Goal: Transaction & Acquisition: Purchase product/service

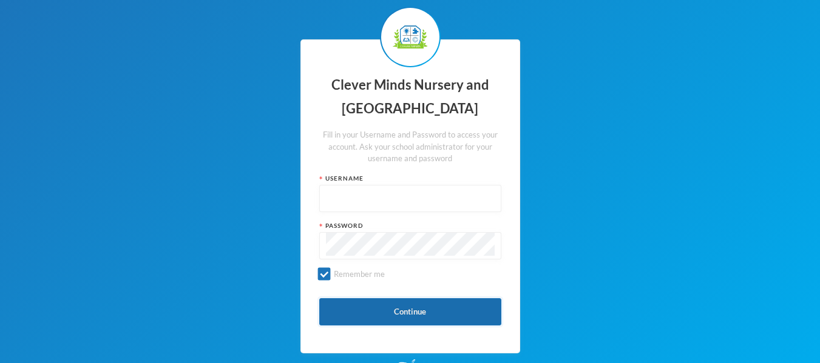
type input "admin"
click at [431, 314] on button "Continue" at bounding box center [410, 311] width 182 height 27
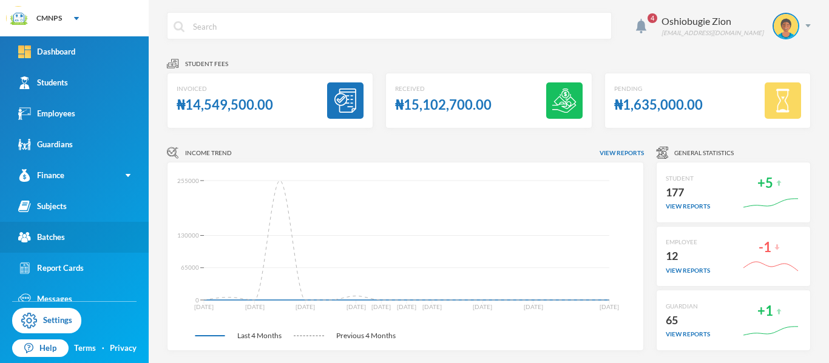
click at [78, 242] on link "Batches" at bounding box center [74, 237] width 149 height 31
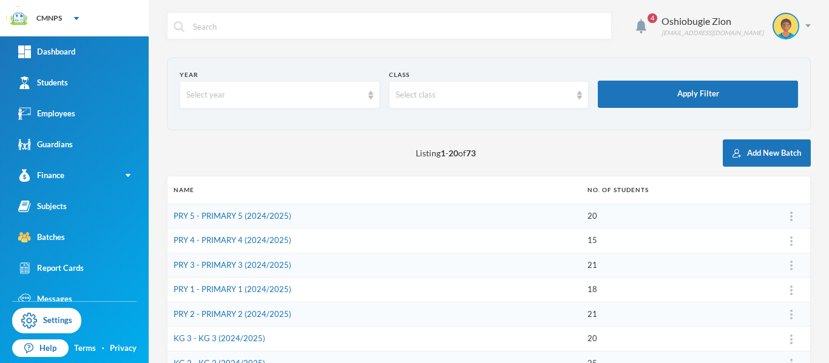
scroll to position [63, 0]
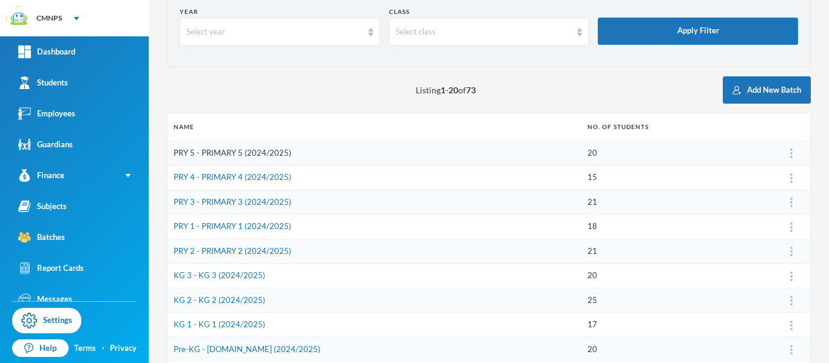
click at [281, 152] on link "PRY 5 - PRIMARY 5 (2024/2025)" at bounding box center [233, 153] width 118 height 10
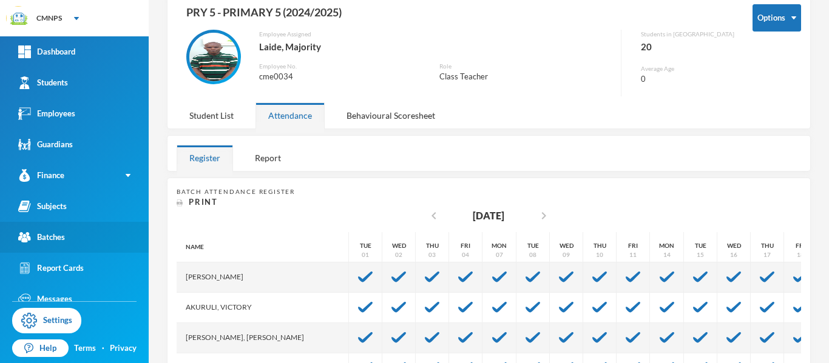
click at [67, 239] on link "Batches" at bounding box center [74, 237] width 149 height 31
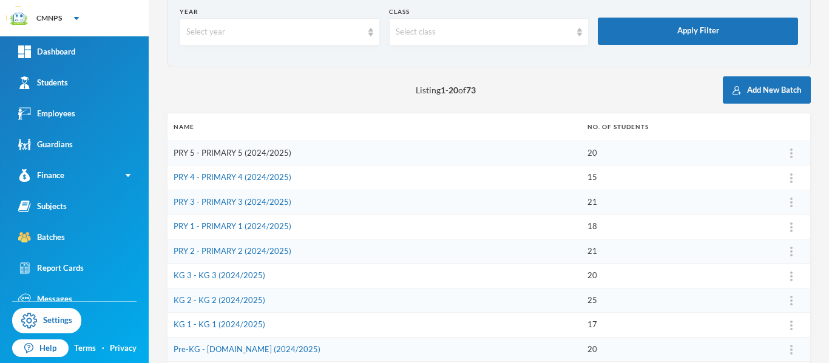
click at [264, 157] on link "PRY 5 - PRIMARY 5 (2024/2025)" at bounding box center [233, 153] width 118 height 10
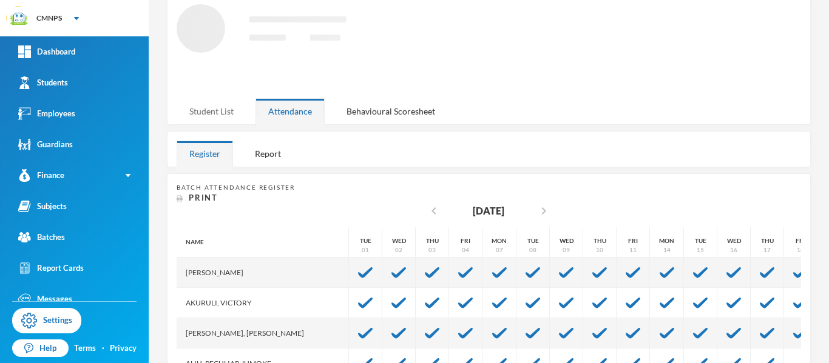
click at [228, 110] on div "Student List" at bounding box center [212, 111] width 70 height 26
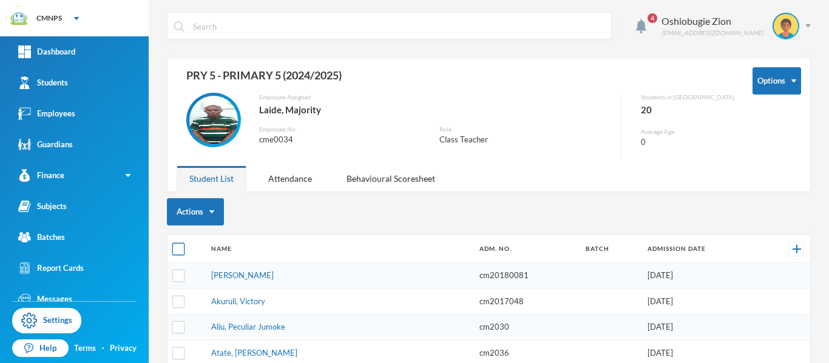
click at [178, 250] on input "checkbox" at bounding box center [178, 249] width 13 height 13
checkbox input "true"
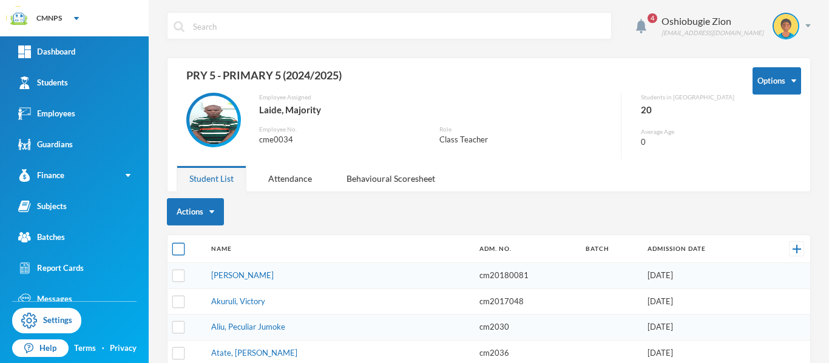
checkbox input "true"
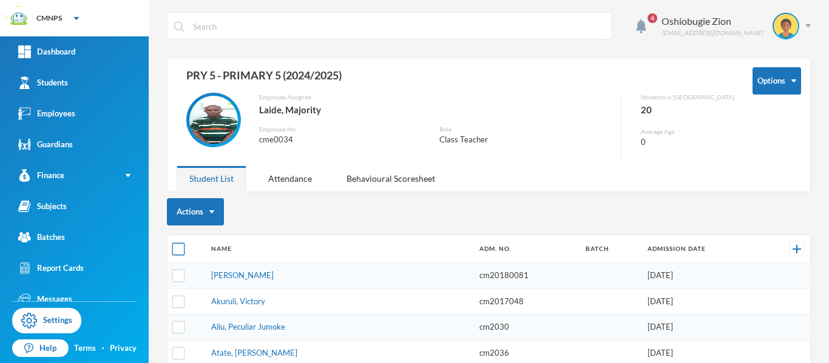
checkbox input "true"
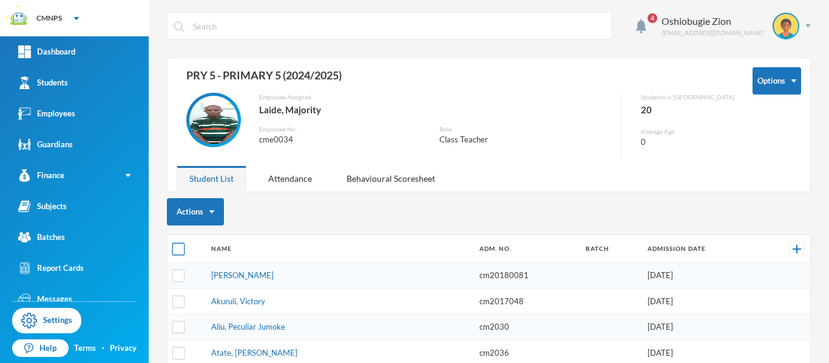
checkbox input "true"
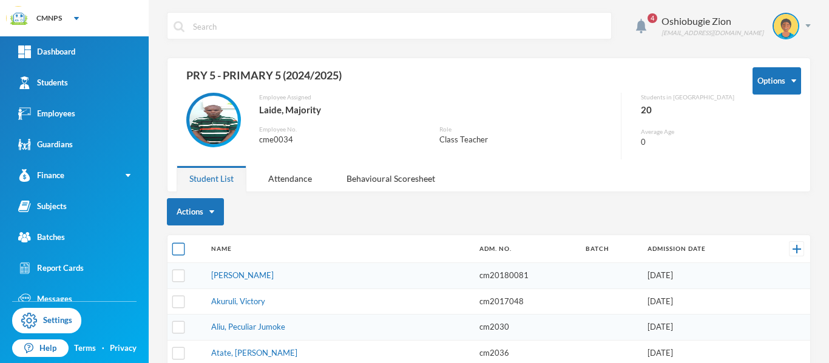
checkbox input "true"
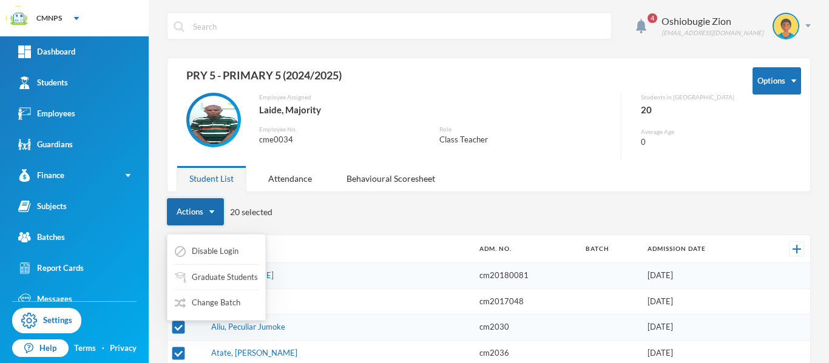
click at [213, 209] on button "Actions" at bounding box center [195, 211] width 57 height 27
click at [221, 277] on button "Graduate Students" at bounding box center [217, 278] width 86 height 22
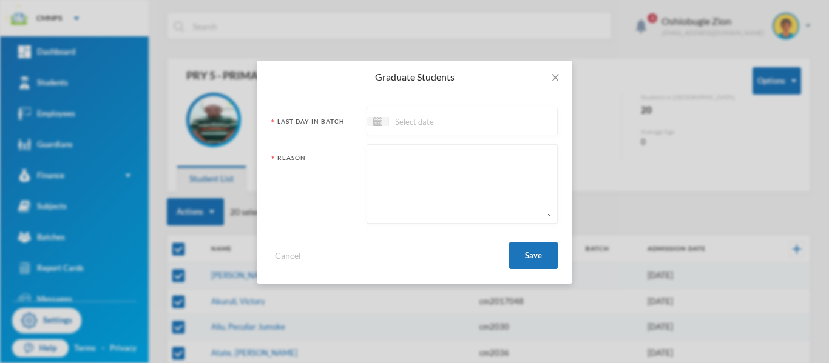
click at [430, 124] on input at bounding box center [440, 122] width 102 height 14
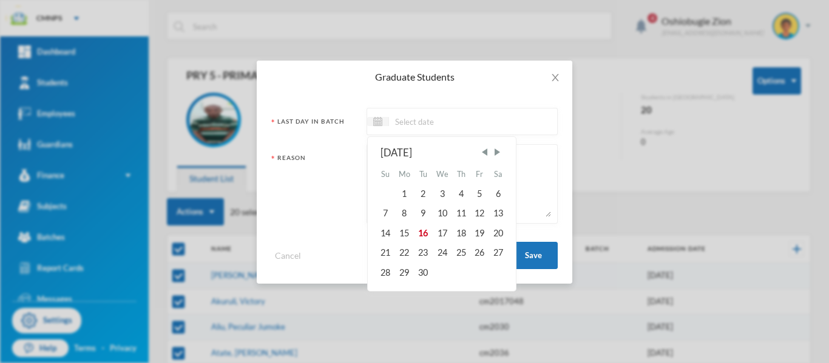
click at [444, 121] on input at bounding box center [440, 122] width 102 height 14
click at [488, 150] on span "Previous Month" at bounding box center [484, 152] width 11 height 11
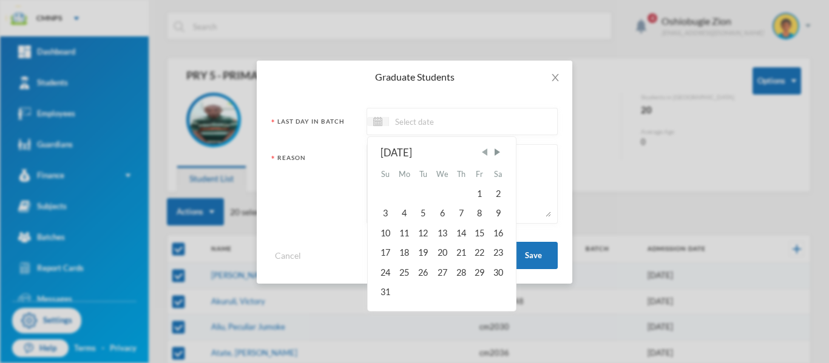
click at [488, 150] on span "Previous Month" at bounding box center [484, 152] width 11 height 11
click at [488, 153] on span "Previous Month" at bounding box center [484, 152] width 11 height 11
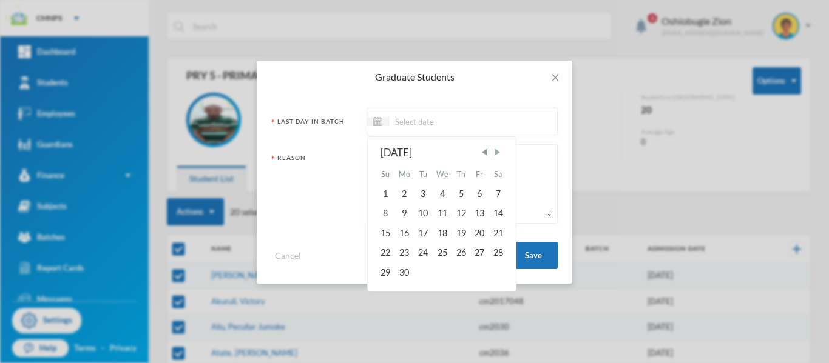
click at [498, 152] on span "Next Month" at bounding box center [497, 152] width 11 height 11
click at [482, 197] on div "4" at bounding box center [479, 193] width 18 height 19
type input "04/07/2025"
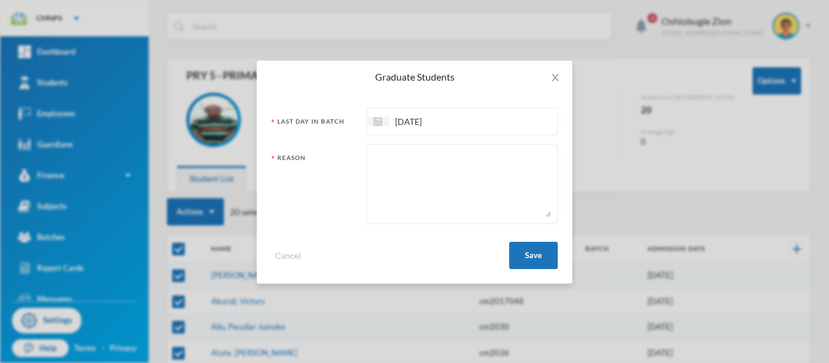
click at [436, 151] on textarea at bounding box center [462, 184] width 178 height 66
type textarea "Prompted to a new class"
click at [538, 261] on button "Save" at bounding box center [533, 255] width 49 height 27
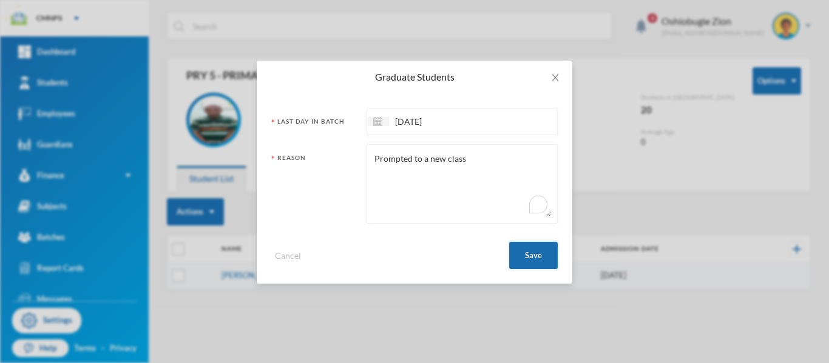
checkbox input "false"
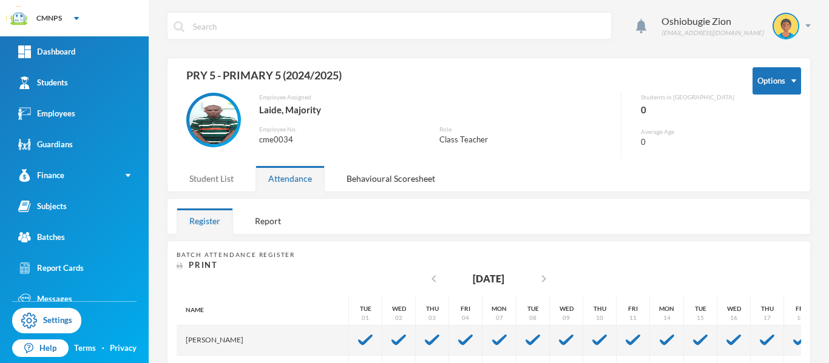
click at [223, 175] on div "Student List" at bounding box center [212, 179] width 70 height 26
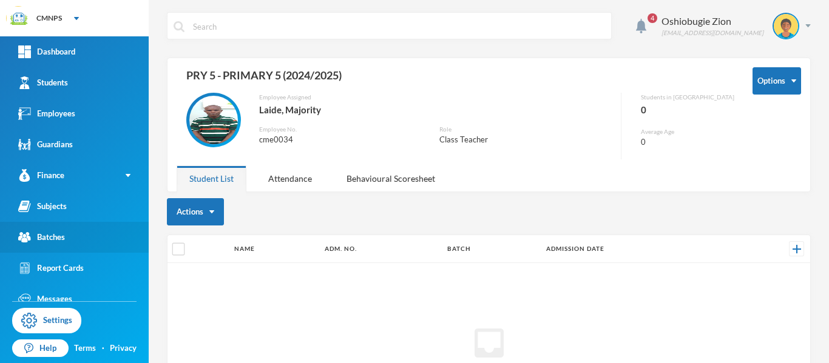
click at [74, 246] on link "Batches" at bounding box center [74, 237] width 149 height 31
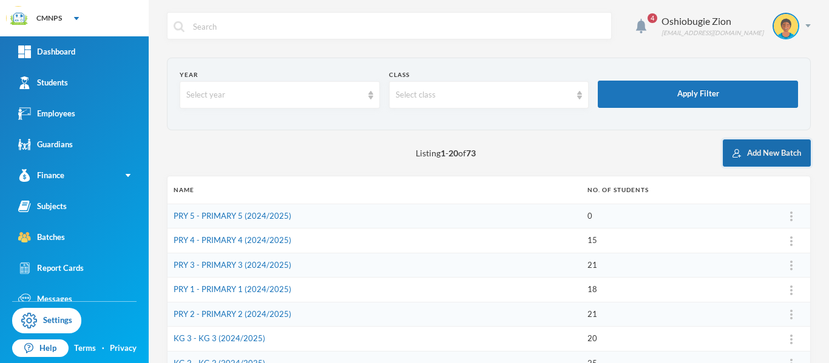
click at [767, 158] on button "Add New Batch" at bounding box center [767, 153] width 88 height 27
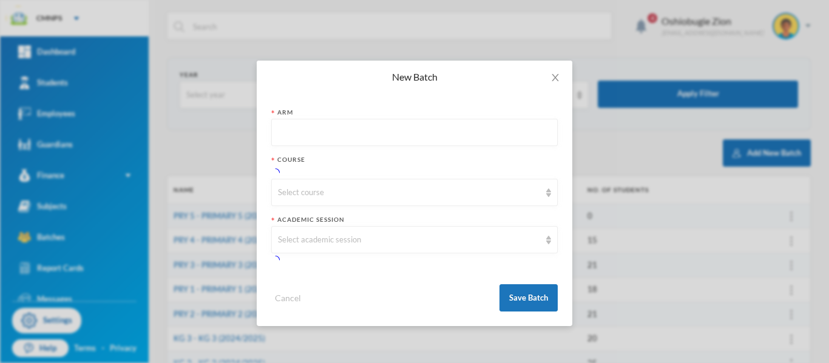
click at [407, 130] on input "text" at bounding box center [414, 133] width 273 height 27
click at [556, 81] on icon "icon: close" at bounding box center [555, 78] width 10 height 10
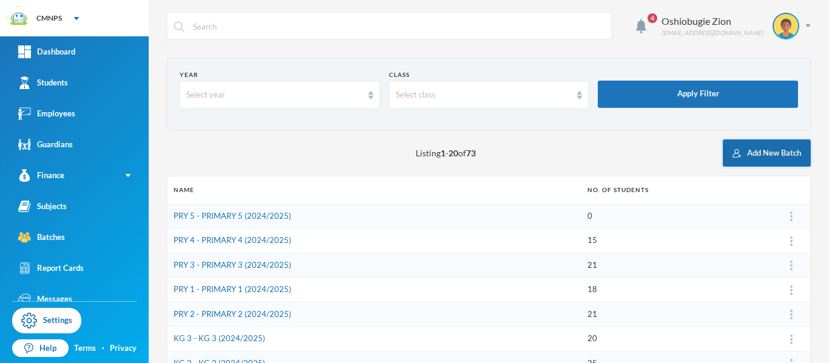
click at [784, 150] on button "Add New Batch" at bounding box center [767, 153] width 88 height 27
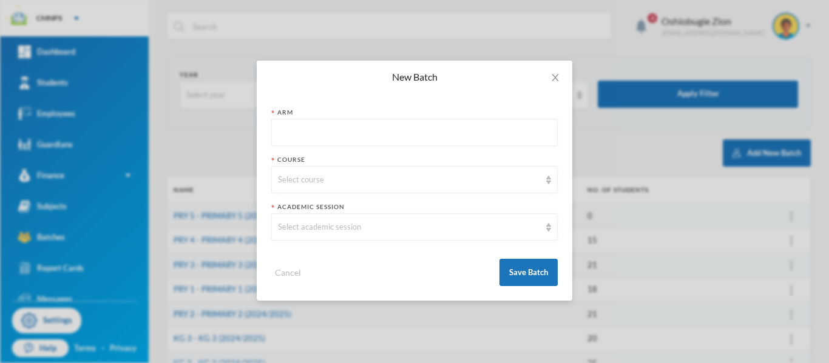
click at [403, 132] on input "text" at bounding box center [414, 133] width 273 height 27
type input "A"
click at [344, 180] on div "Select course" at bounding box center [409, 180] width 262 height 12
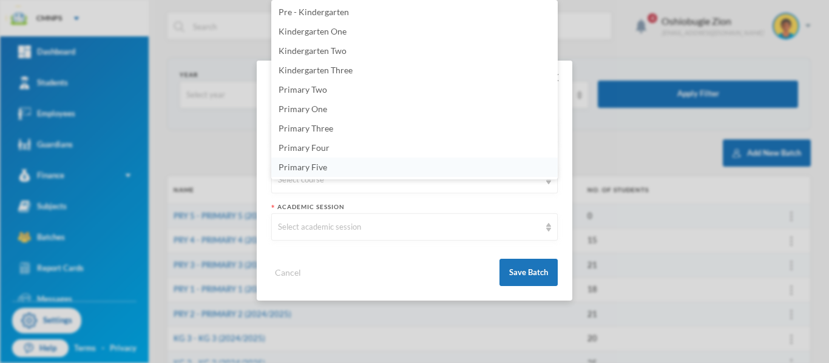
click at [348, 167] on li "Primary Five" at bounding box center [414, 167] width 286 height 19
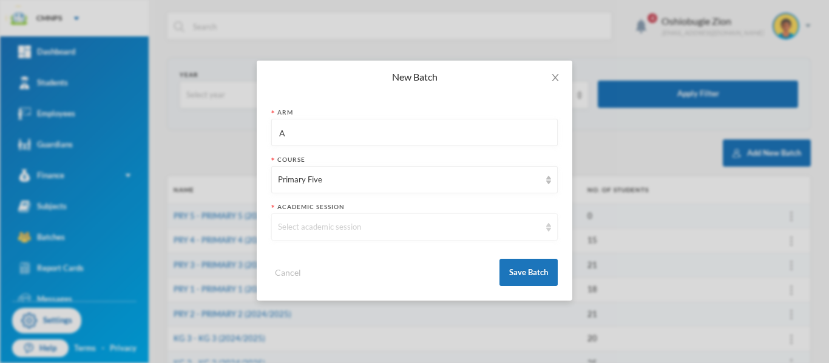
click at [351, 234] on div "Select academic session" at bounding box center [414, 227] width 286 height 27
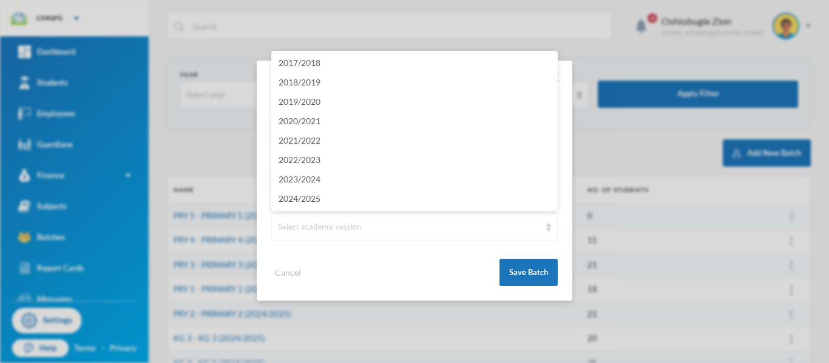
click at [549, 224] on img at bounding box center [548, 227] width 5 height 8
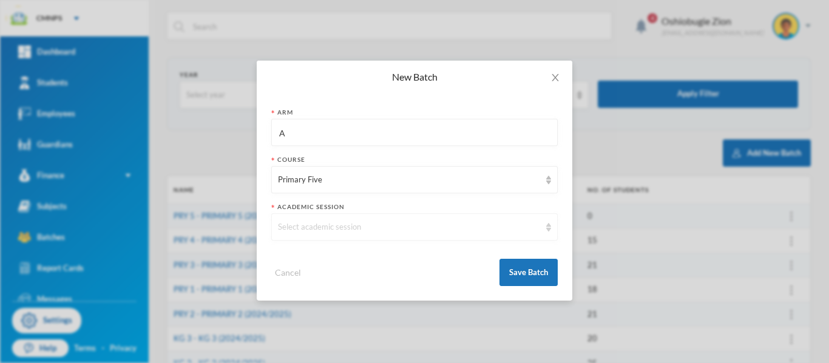
click at [549, 224] on img at bounding box center [548, 227] width 5 height 8
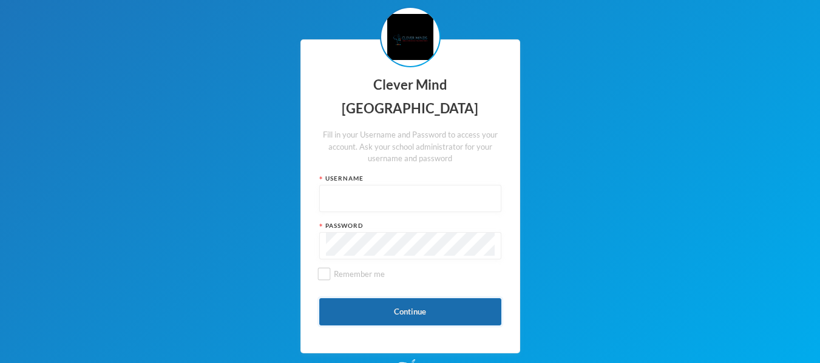
type input "admin"
click at [399, 304] on button "Continue" at bounding box center [410, 311] width 182 height 27
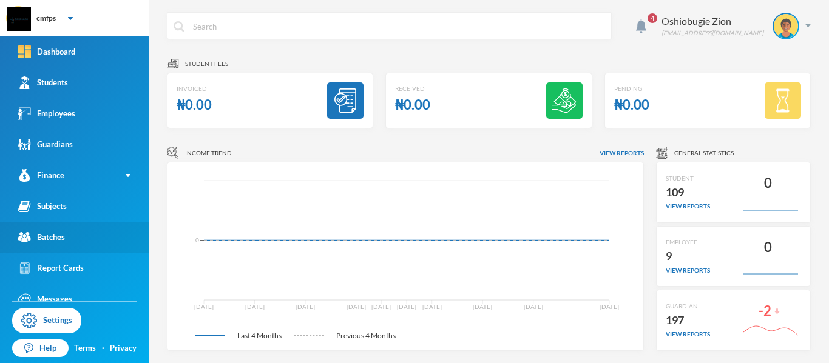
click at [99, 231] on link "Batches" at bounding box center [74, 237] width 149 height 31
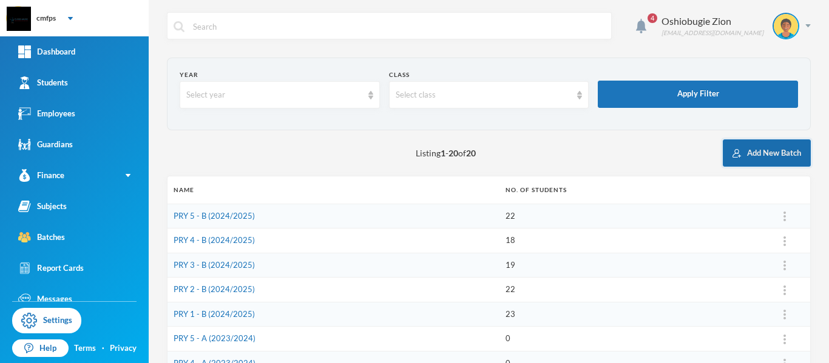
click at [753, 152] on button "Add New Batch" at bounding box center [767, 153] width 88 height 27
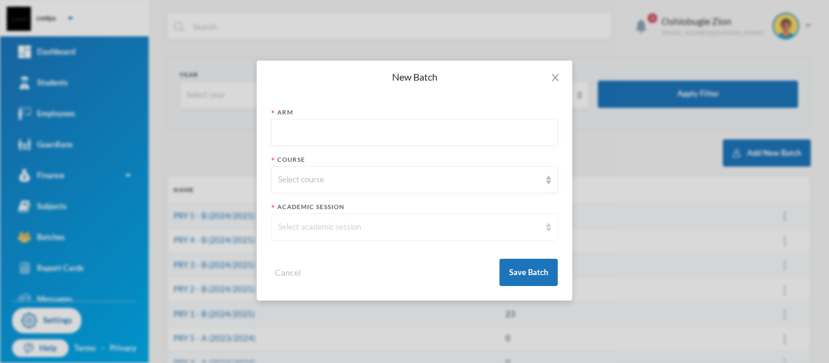
click at [536, 231] on div "Select academic session" at bounding box center [409, 227] width 262 height 12
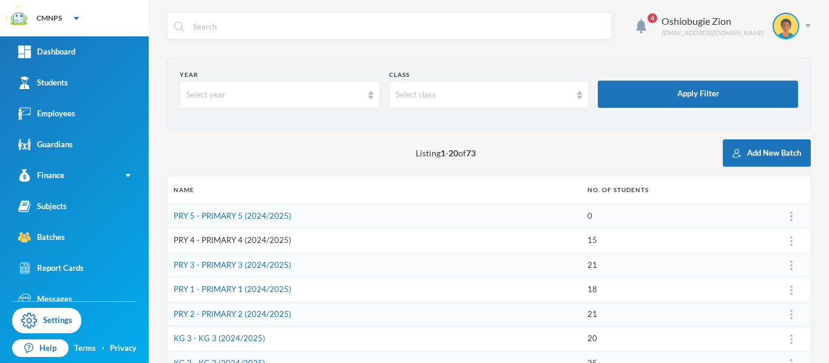
click at [230, 241] on link "PRY 4 - PRIMARY 4 (2024/2025)" at bounding box center [233, 240] width 118 height 10
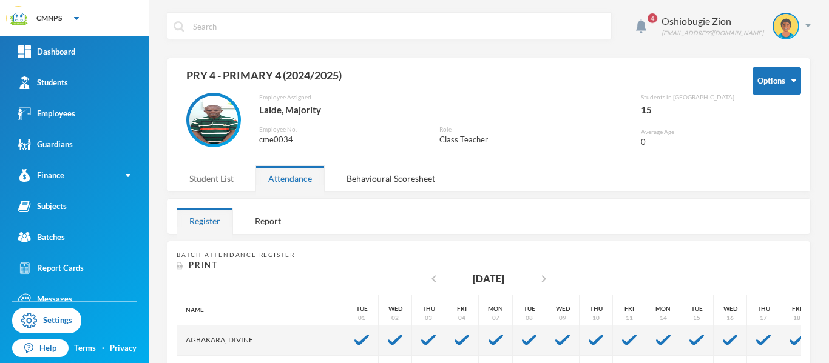
click at [214, 178] on div "Student List" at bounding box center [212, 179] width 70 height 26
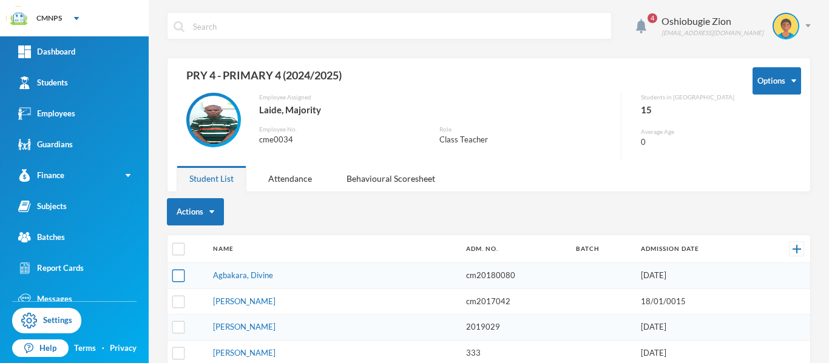
click at [178, 277] on input "checkbox" at bounding box center [178, 276] width 13 height 13
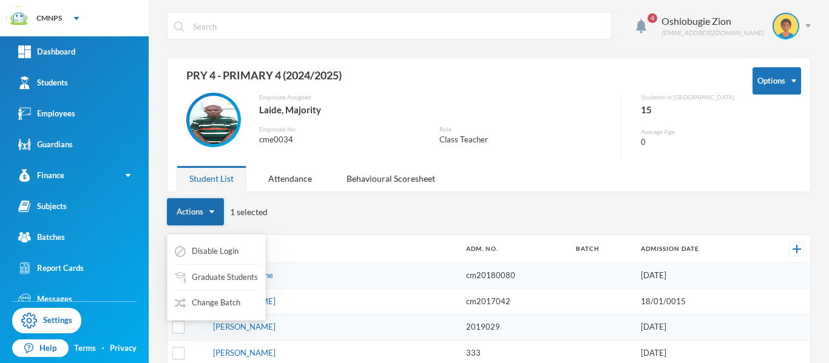
click at [200, 214] on button "Actions" at bounding box center [195, 211] width 57 height 27
click at [226, 303] on button "Change Batch" at bounding box center [208, 303] width 68 height 22
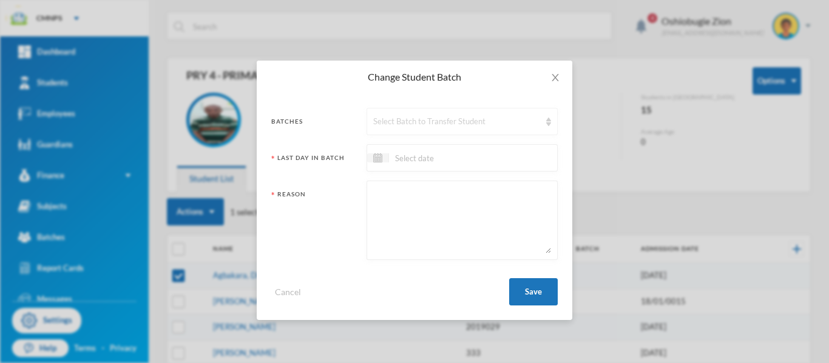
click at [498, 110] on div "Select Batch to Transfer Student" at bounding box center [461, 121] width 191 height 27
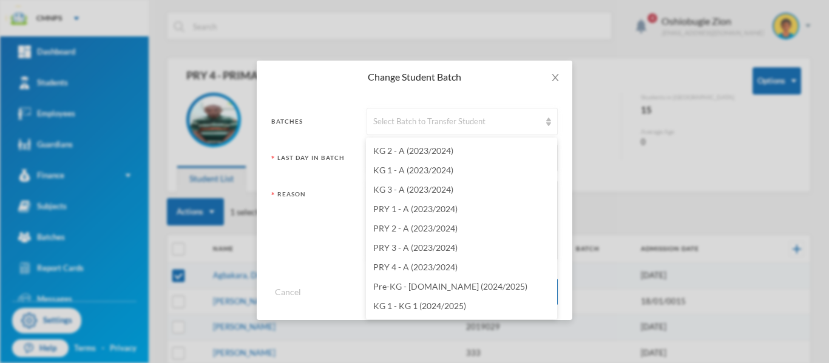
scroll to position [1240, 0]
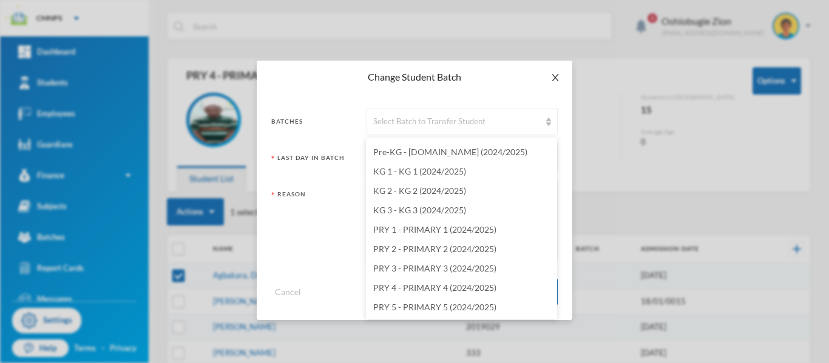
click at [556, 79] on icon "icon: close" at bounding box center [555, 78] width 10 height 10
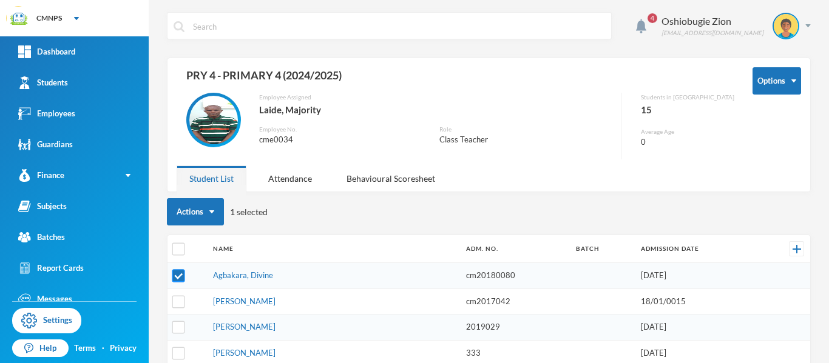
click at [181, 277] on input "checkbox" at bounding box center [178, 276] width 13 height 13
checkbox input "false"
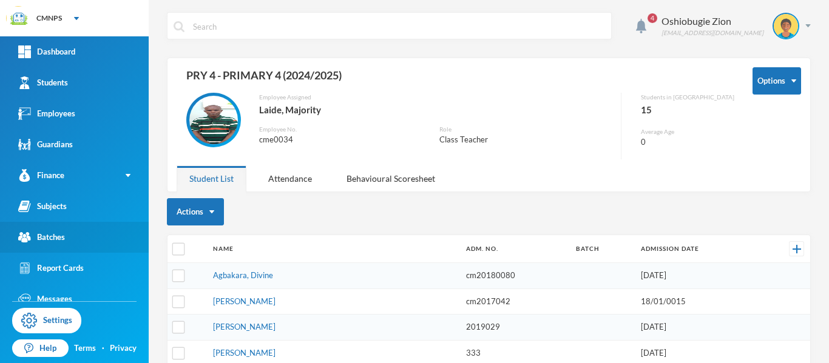
click at [94, 233] on link "Batches" at bounding box center [74, 237] width 149 height 31
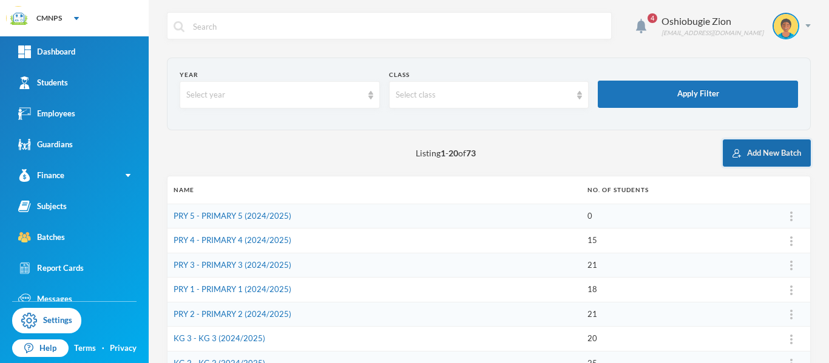
click at [764, 155] on button "Add New Batch" at bounding box center [767, 153] width 88 height 27
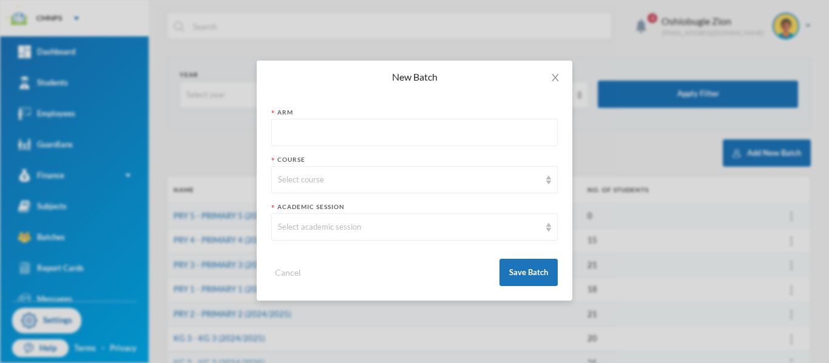
click at [374, 139] on input "text" at bounding box center [414, 133] width 273 height 27
click at [553, 79] on icon "icon: close" at bounding box center [555, 78] width 10 height 10
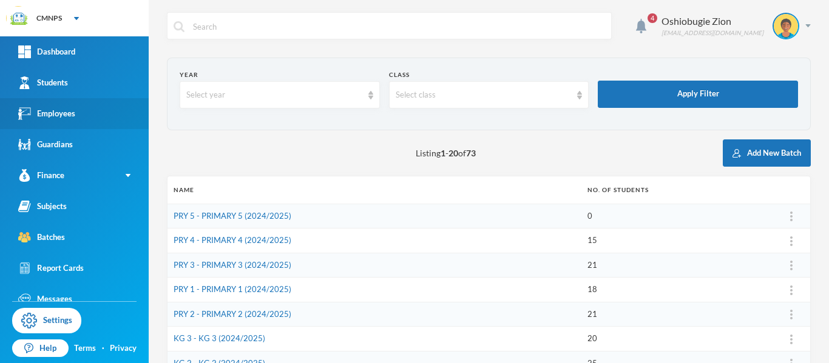
click at [79, 116] on link "Employees" at bounding box center [74, 113] width 149 height 31
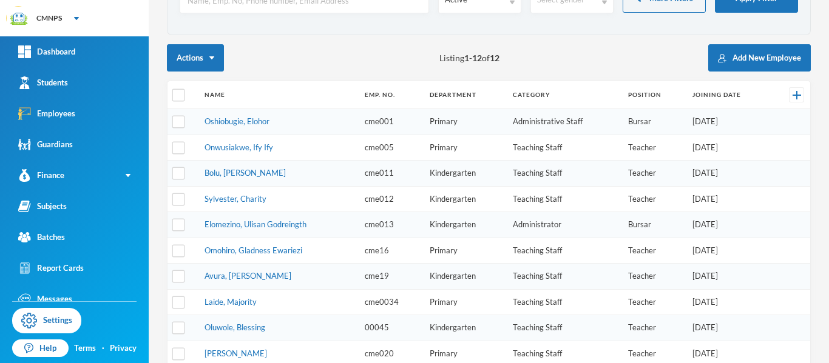
scroll to position [91, 0]
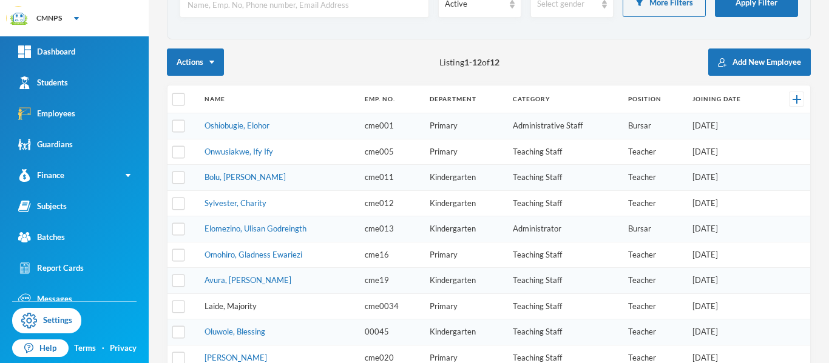
click at [239, 309] on link "Laide, Majority" at bounding box center [230, 307] width 52 height 10
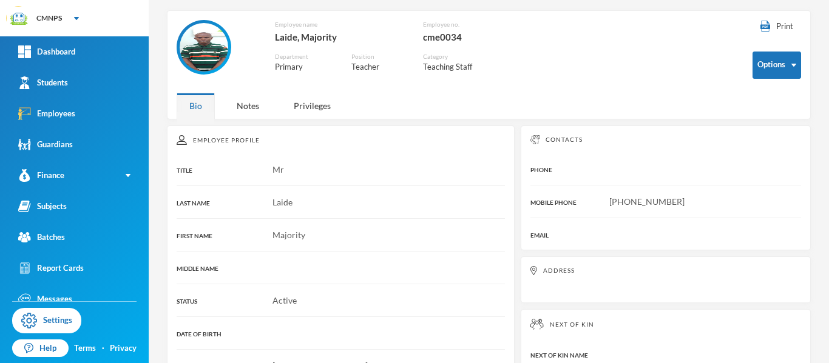
scroll to position [46, 0]
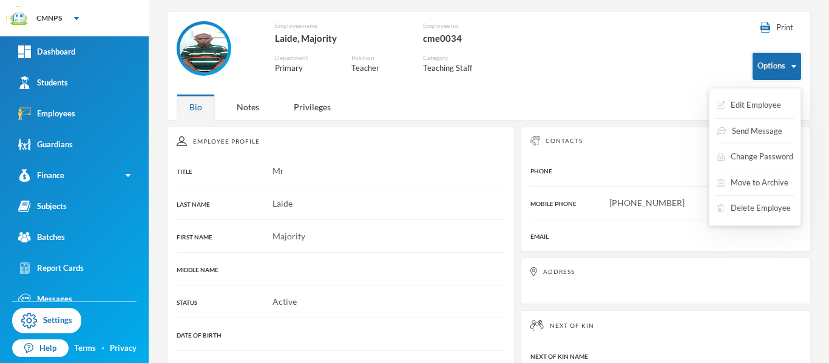
click at [766, 60] on button "Options" at bounding box center [776, 66] width 49 height 27
click at [764, 108] on button "Edit Employee" at bounding box center [748, 106] width 67 height 22
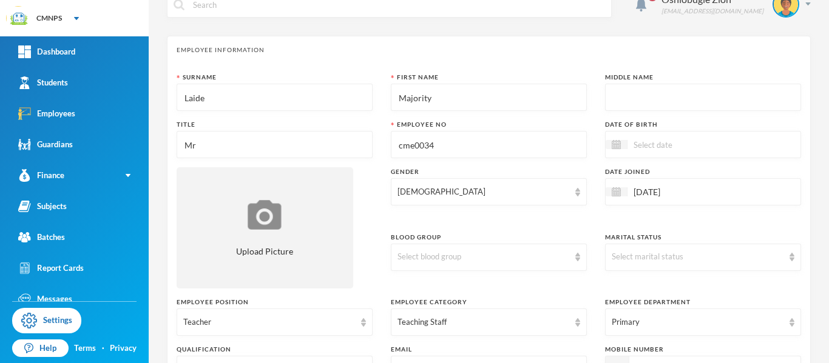
scroll to position [24, 0]
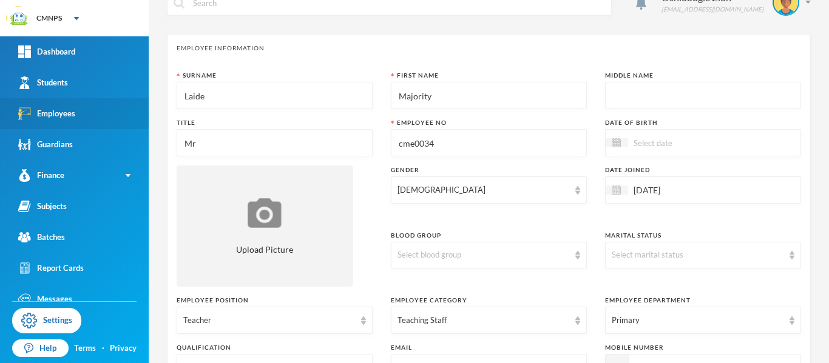
click at [64, 113] on div "Employees" at bounding box center [46, 113] width 57 height 13
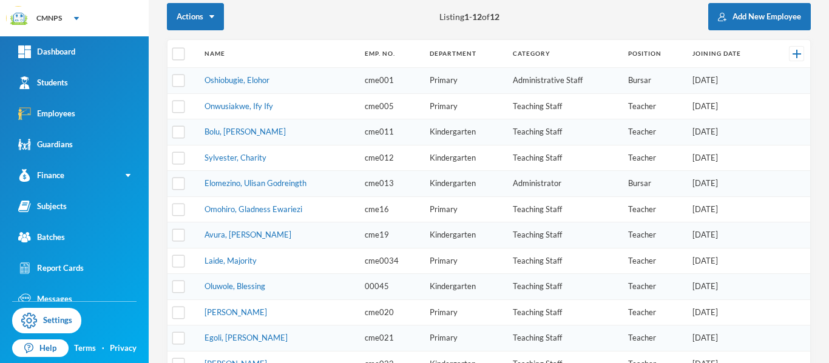
scroll to position [135, 0]
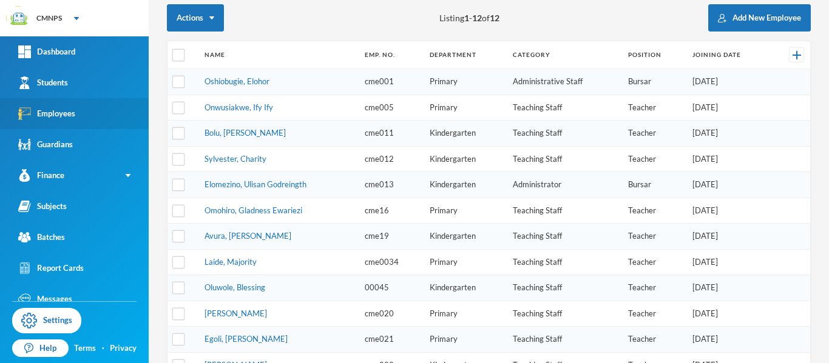
click at [75, 113] on div "Employees" at bounding box center [46, 113] width 57 height 13
click at [85, 116] on link "Employees" at bounding box center [74, 113] width 149 height 31
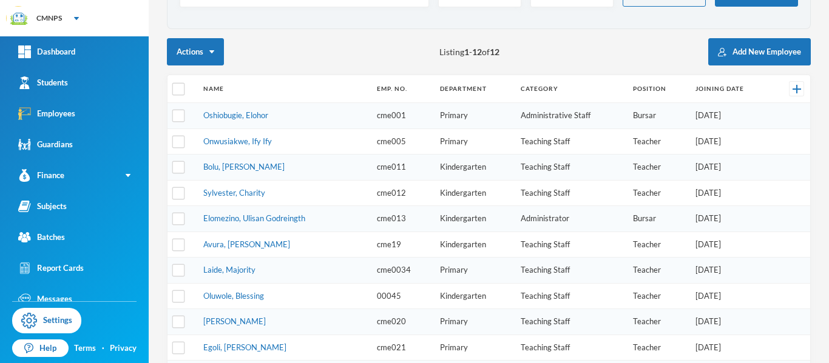
scroll to position [97, 0]
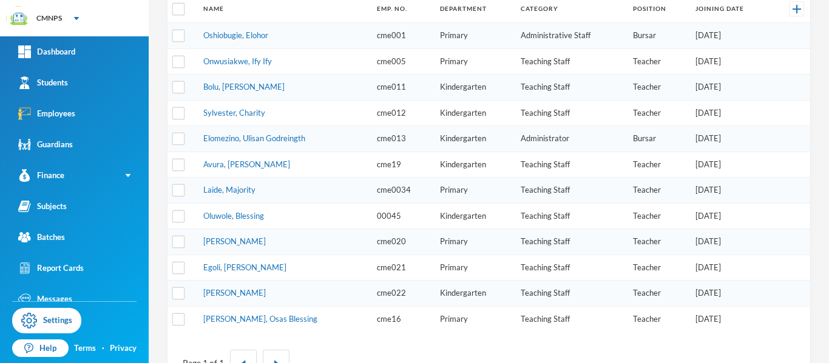
scroll to position [178, 0]
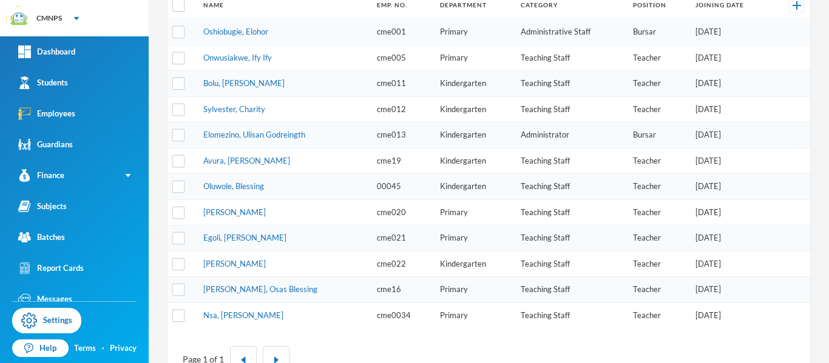
scroll to position [182, 0]
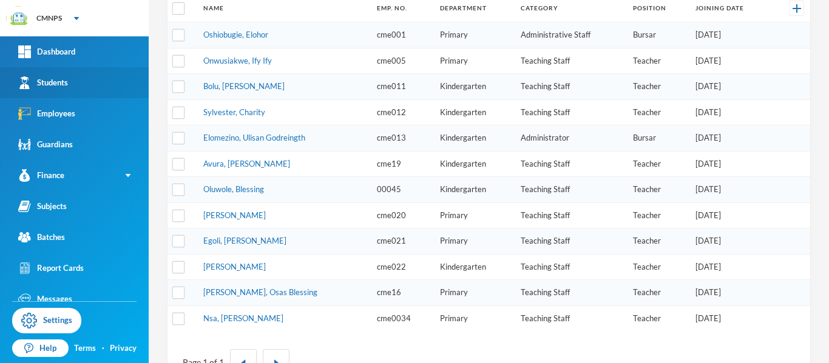
click at [55, 87] on div "Students" at bounding box center [43, 82] width 50 height 13
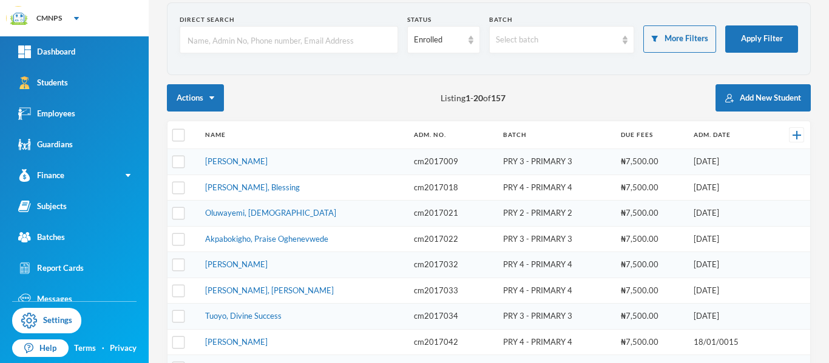
scroll to position [54, 0]
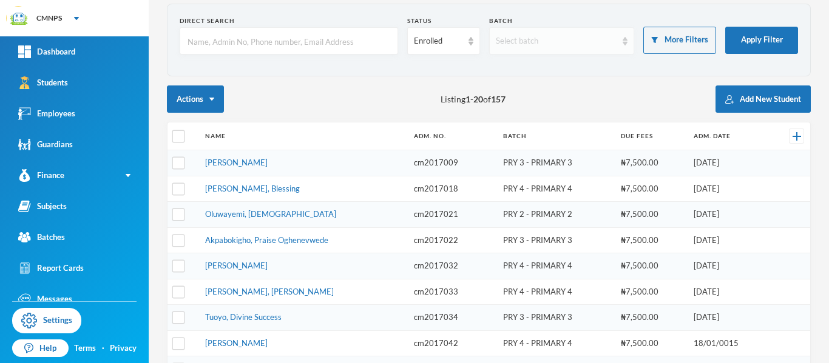
click at [565, 41] on div "Select batch" at bounding box center [556, 41] width 121 height 12
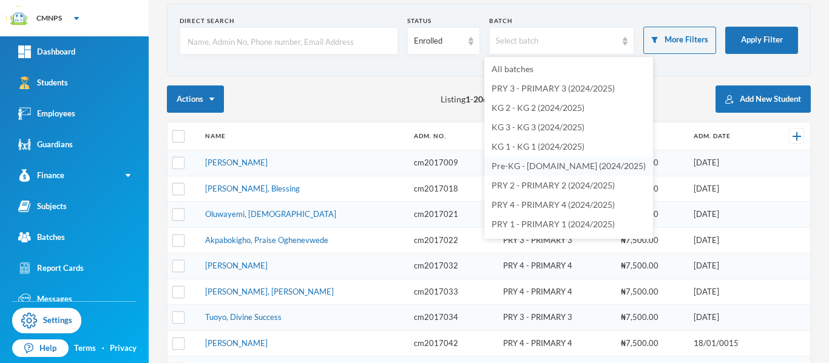
click at [557, 166] on span "Pre-KG - [DOMAIN_NAME] (2024/2025)" at bounding box center [568, 166] width 154 height 10
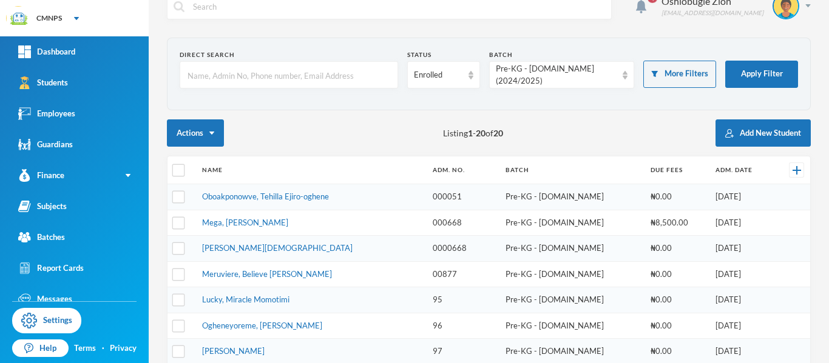
scroll to position [18, 0]
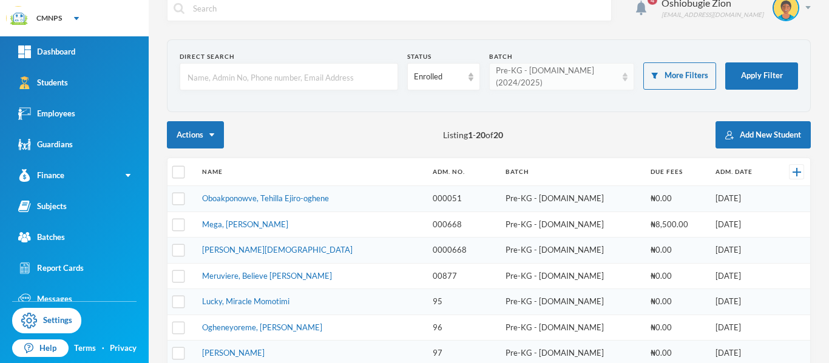
click at [612, 79] on div "Pre-KG - [DOMAIN_NAME] (2024/2025)" at bounding box center [562, 76] width 146 height 27
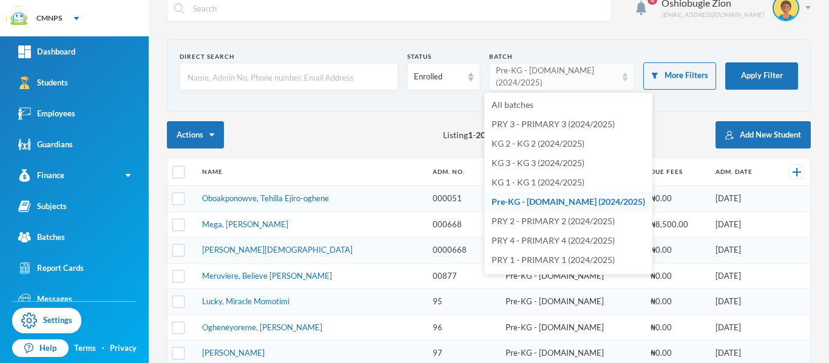
click at [599, 74] on div "Pre-KG - [DOMAIN_NAME] (2024/2025)" at bounding box center [556, 77] width 121 height 24
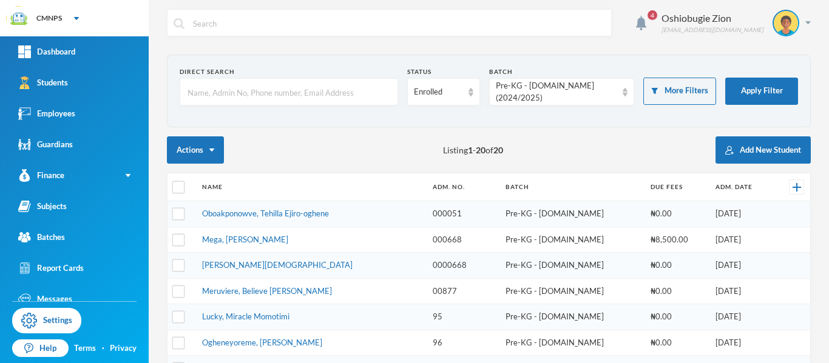
scroll to position [0, 0]
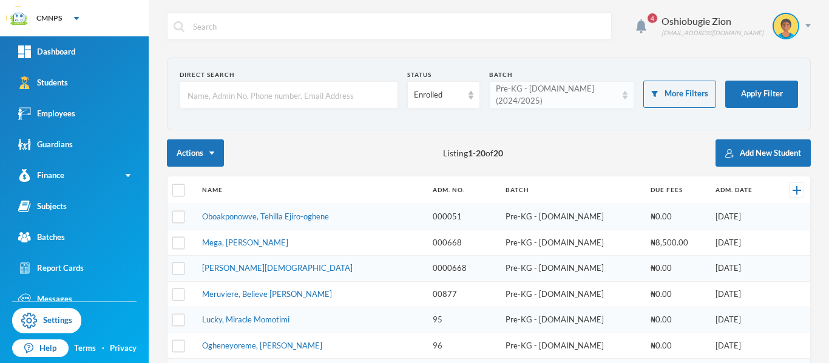
click at [608, 96] on div "Pre-KG - [DOMAIN_NAME] (2024/2025)" at bounding box center [556, 95] width 121 height 24
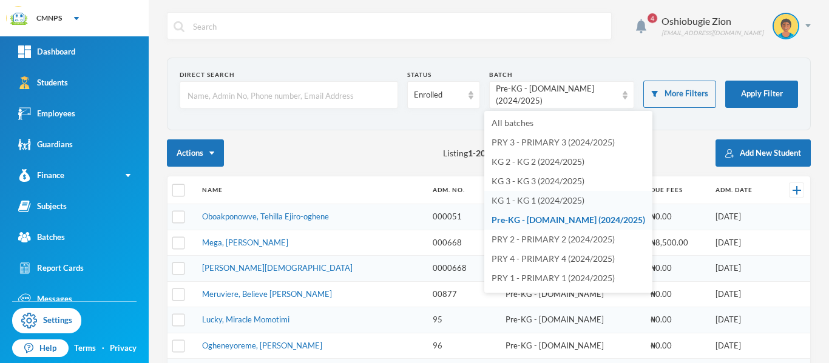
click at [543, 205] on span "KG 1 - KG 1 (2024/2025)" at bounding box center [537, 200] width 93 height 10
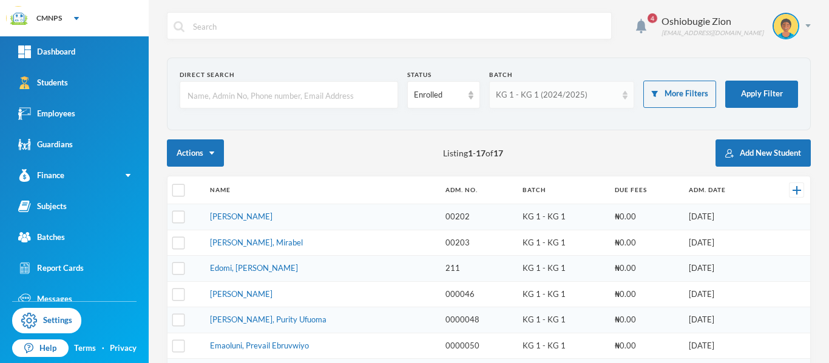
click at [607, 96] on div "KG 1 - KG 1 (2024/2025)" at bounding box center [556, 95] width 121 height 12
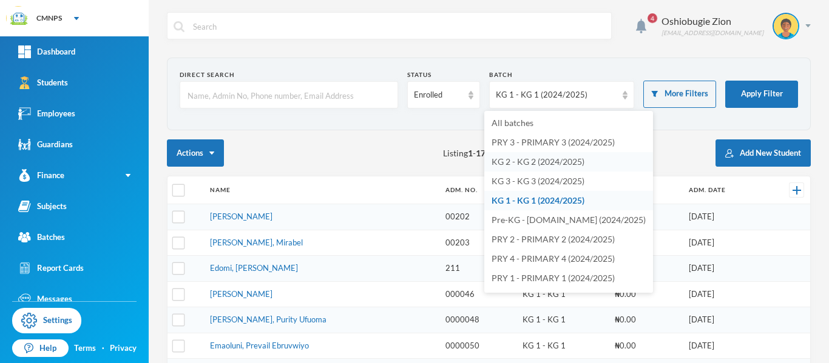
click at [543, 161] on span "KG 2 - KG 2 (2024/2025)" at bounding box center [537, 162] width 93 height 10
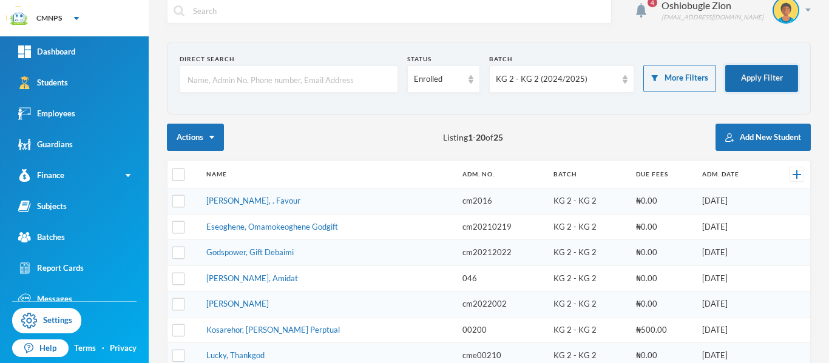
scroll to position [13, 0]
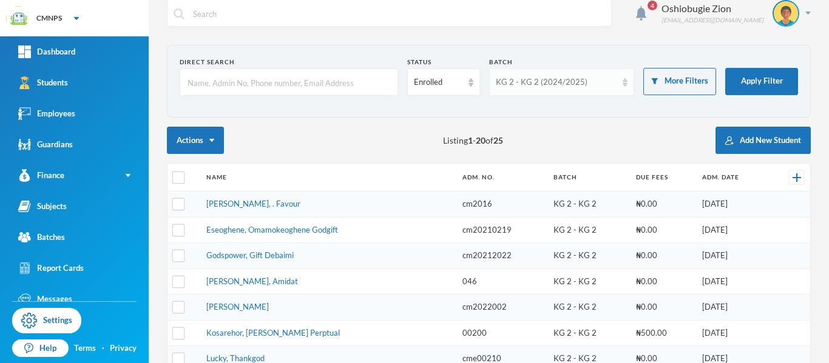
click at [573, 78] on div "KG 2 - KG 2 (2024/2025)" at bounding box center [556, 82] width 121 height 12
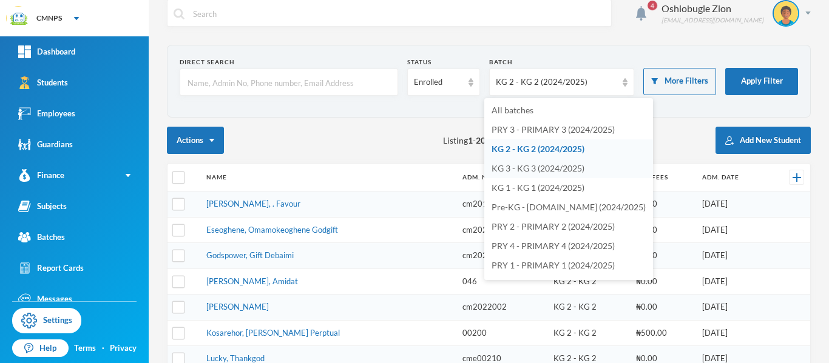
click at [531, 167] on span "KG 3 - KG 3 (2024/2025)" at bounding box center [537, 168] width 93 height 10
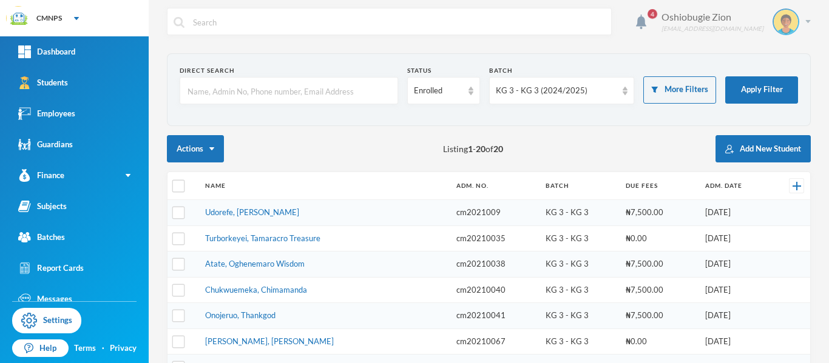
scroll to position [3, 0]
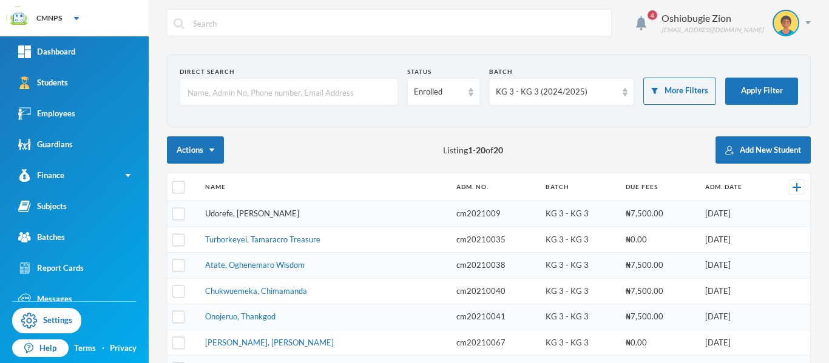
click at [278, 214] on link "Udorefe, [PERSON_NAME]" at bounding box center [252, 214] width 94 height 10
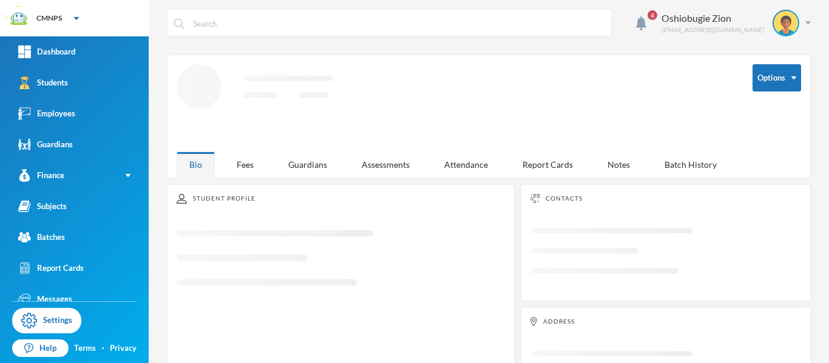
click at [278, 214] on div "Student Profile Loading interface..." at bounding box center [341, 304] width 348 height 241
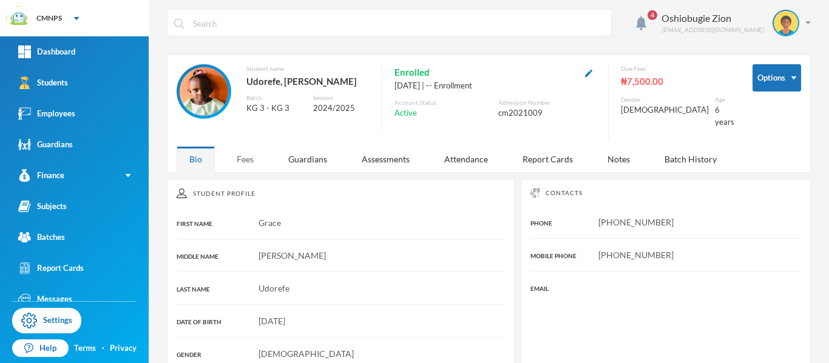
click at [248, 151] on div "Fees" at bounding box center [245, 159] width 42 height 26
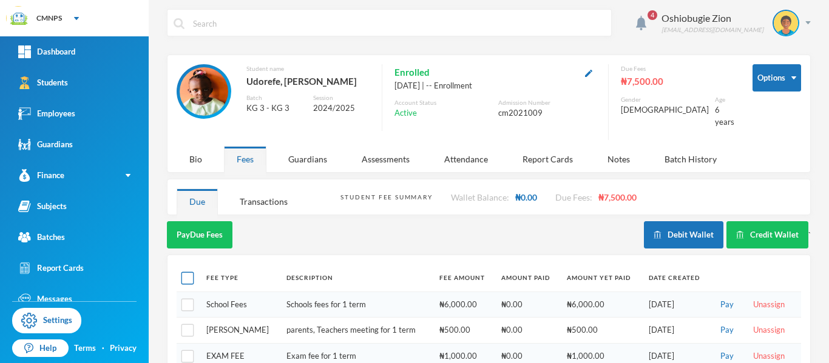
click at [190, 272] on input "checkbox" at bounding box center [187, 278] width 13 height 13
checkbox input "true"
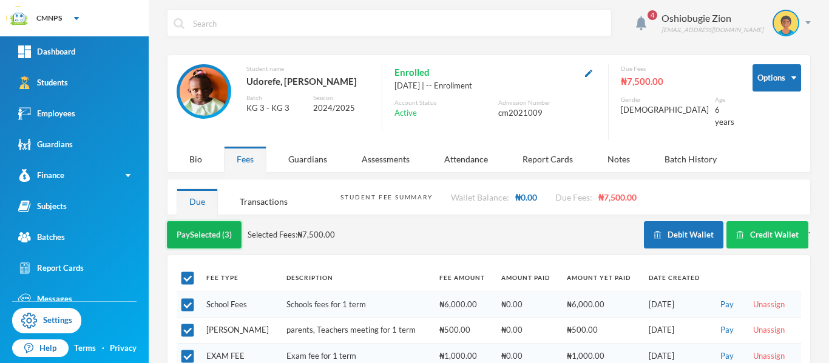
click at [201, 221] on button "Pay Selected (3)" at bounding box center [204, 234] width 75 height 27
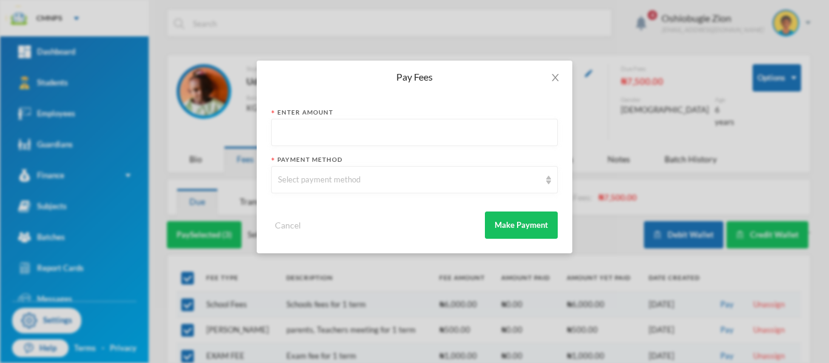
click at [319, 140] on input "text" at bounding box center [414, 133] width 273 height 27
click at [547, 181] on img at bounding box center [548, 180] width 5 height 8
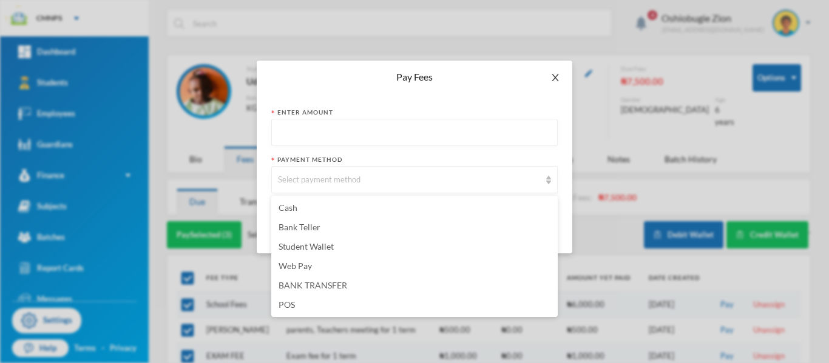
click at [557, 77] on icon "icon: close" at bounding box center [555, 78] width 10 height 10
